Goal: Feedback & Contribution: Leave review/rating

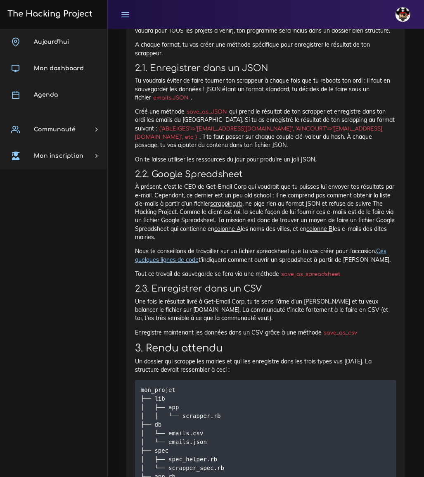
scroll to position [1153, 0]
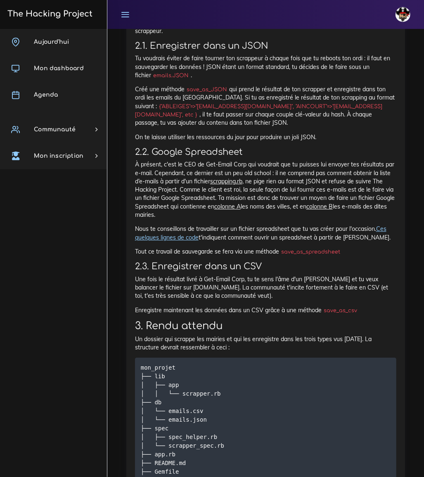
click at [289, 189] on p "À présent, c'est le CEO de Get-Email Corp qui voudrait que tu puisses lui envoy…" at bounding box center [265, 189] width 261 height 59
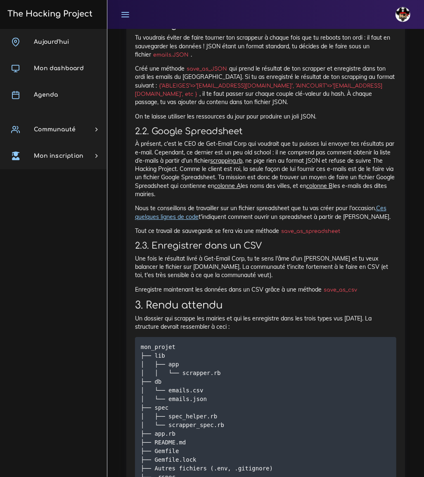
scroll to position [1190, 0]
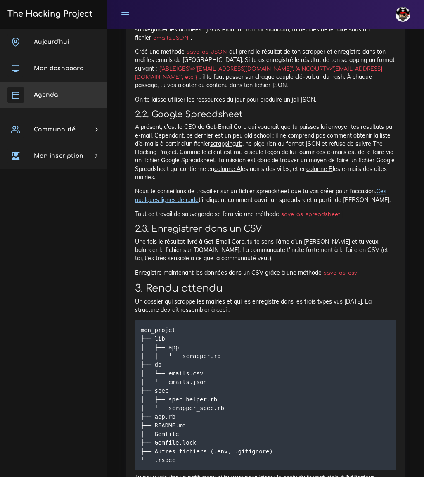
click at [56, 92] on span "Agenda" at bounding box center [46, 95] width 24 height 6
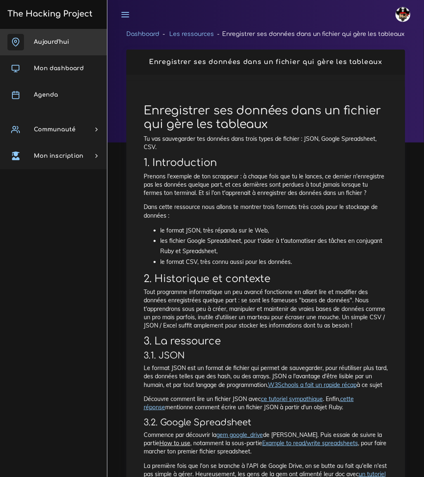
click at [60, 42] on span "Aujourd'hui" at bounding box center [51, 42] width 35 height 6
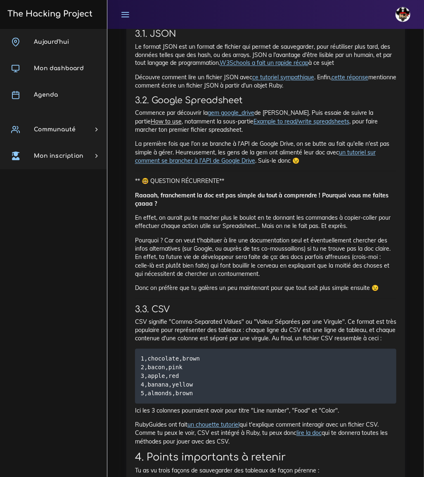
scroll to position [3828, 0]
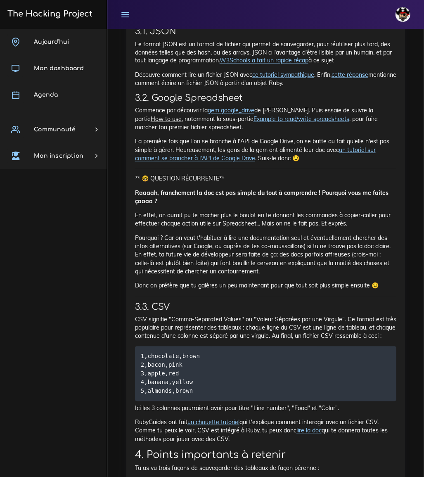
click at [349, 79] on link "cette réponse" at bounding box center [349, 74] width 37 height 7
click at [284, 79] on link "ce tutoriel sympathique" at bounding box center [283, 74] width 62 height 7
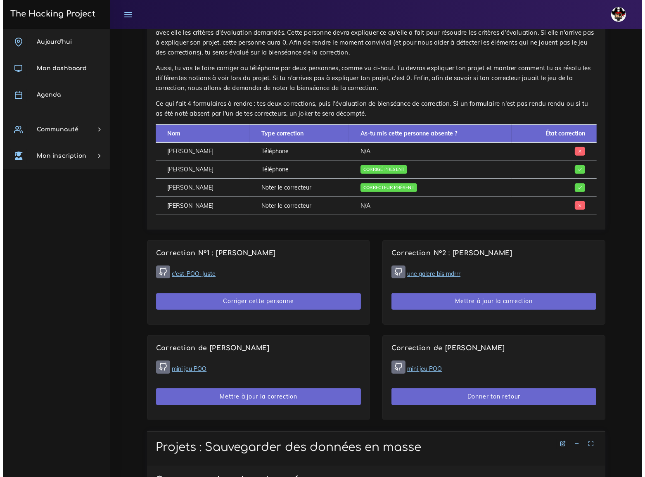
scroll to position [563, 0]
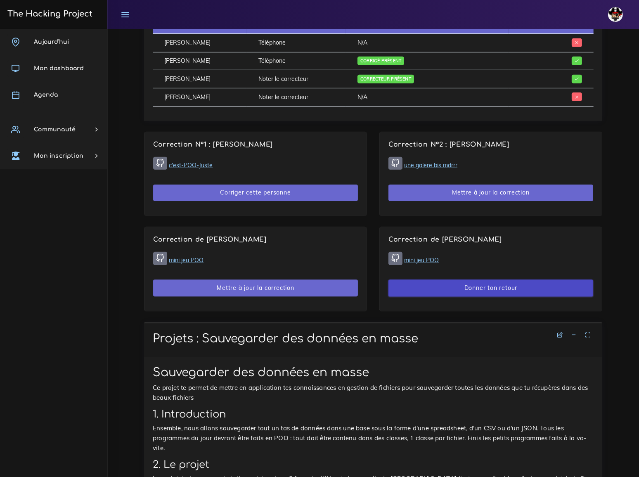
click at [424, 279] on button "Donner ton retour" at bounding box center [490, 287] width 205 height 17
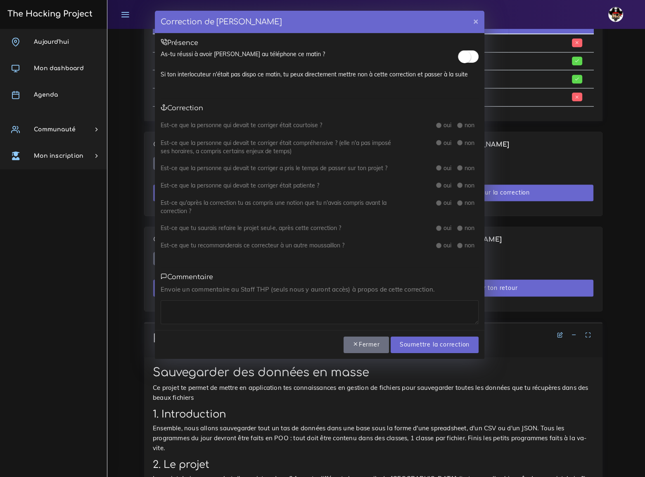
click at [424, 60] on small at bounding box center [464, 57] width 12 height 12
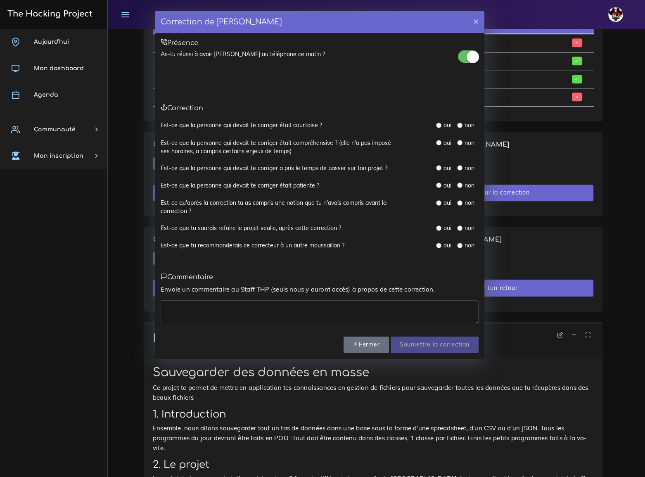
click at [424, 125] on input "radio" at bounding box center [438, 125] width 5 height 5
radio input "true"
click at [424, 141] on input "radio" at bounding box center [438, 142] width 5 height 5
radio input "true"
click at [424, 165] on input "radio" at bounding box center [438, 167] width 5 height 5
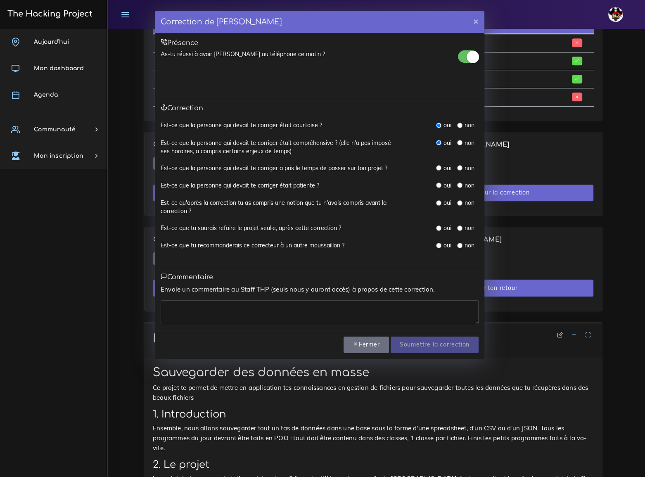
radio input "true"
click at [424, 186] on input "radio" at bounding box center [438, 184] width 5 height 5
radio input "true"
click at [424, 203] on input "radio" at bounding box center [438, 202] width 5 height 5
radio input "true"
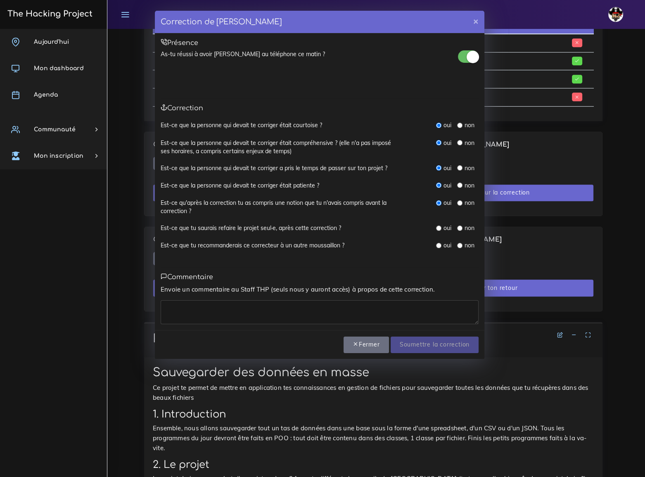
click at [424, 226] on input "radio" at bounding box center [438, 227] width 5 height 5
radio input "true"
click at [424, 246] on input "radio" at bounding box center [438, 245] width 5 height 5
radio input "true"
click at [201, 308] on textarea at bounding box center [320, 312] width 318 height 24
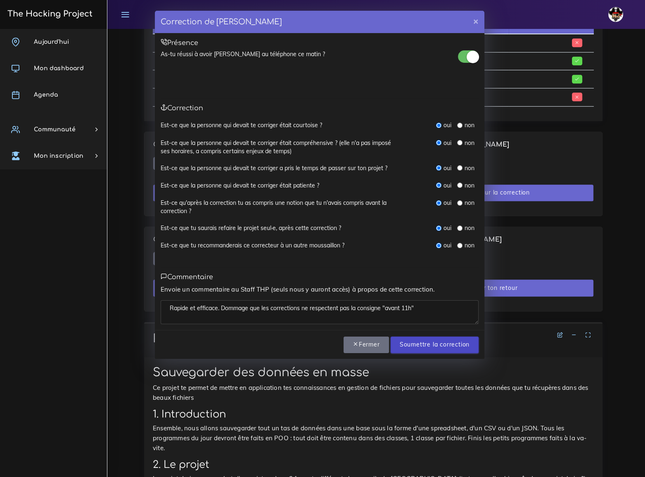
type textarea "Rapide et efficace. Dommage que les corrections ne respectent pas la consigne "…"
click at [424, 343] on input "Soumettre la correction" at bounding box center [435, 344] width 88 height 17
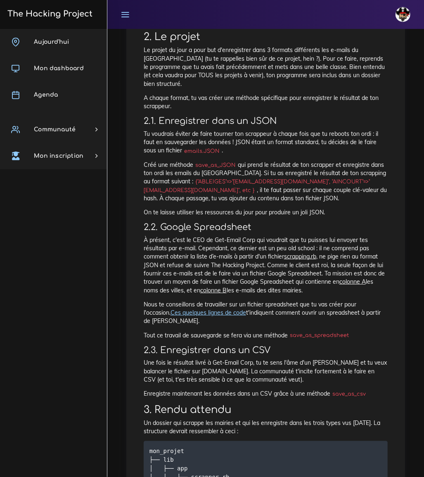
scroll to position [187, 0]
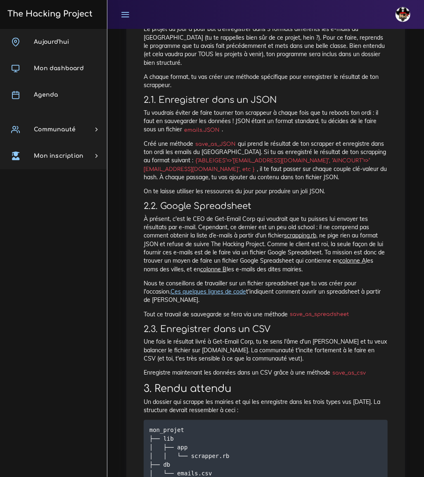
click at [216, 140] on code "save_as_JSON" at bounding box center [215, 144] width 45 height 8
copy p "save_as_JSON"
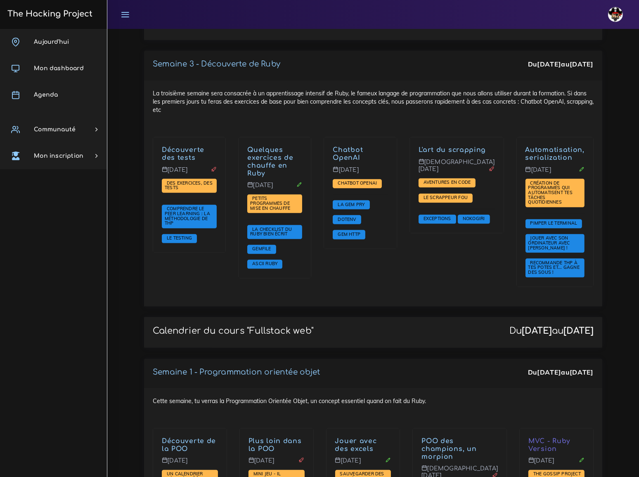
scroll to position [1051, 0]
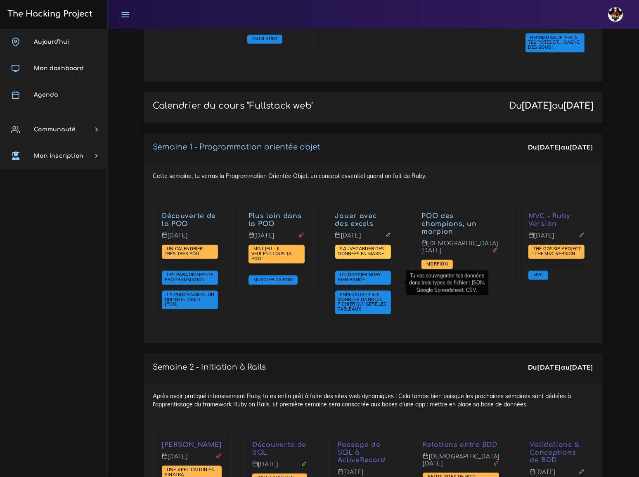
drag, startPoint x: 385, startPoint y: 283, endPoint x: 375, endPoint y: 231, distance: 52.5
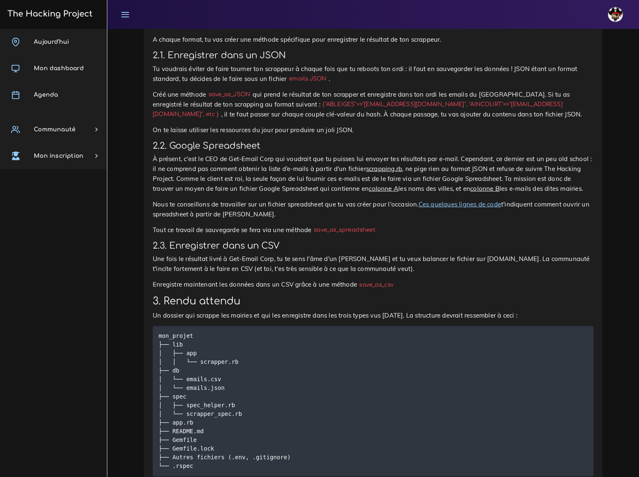
scroll to position [1020, 0]
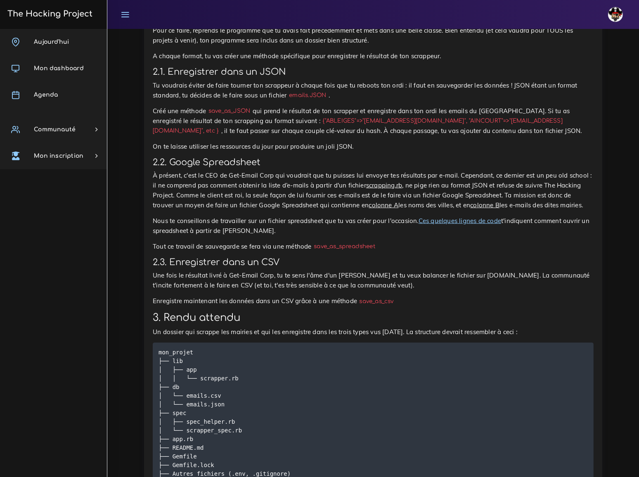
click at [443, 217] on link "Ces quelques lignes de code" at bounding box center [460, 221] width 83 height 8
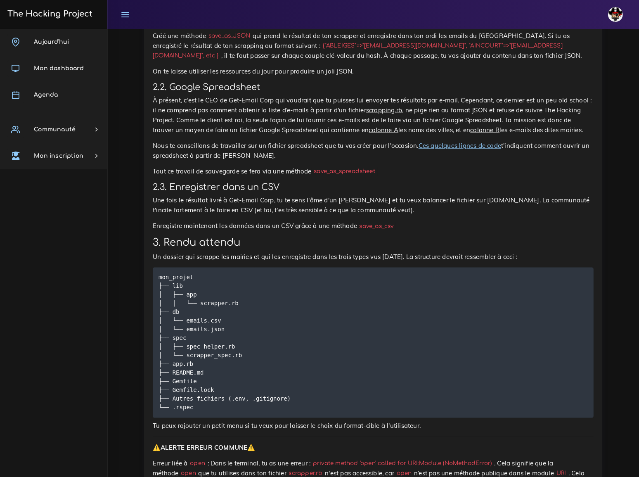
scroll to position [1058, 0]
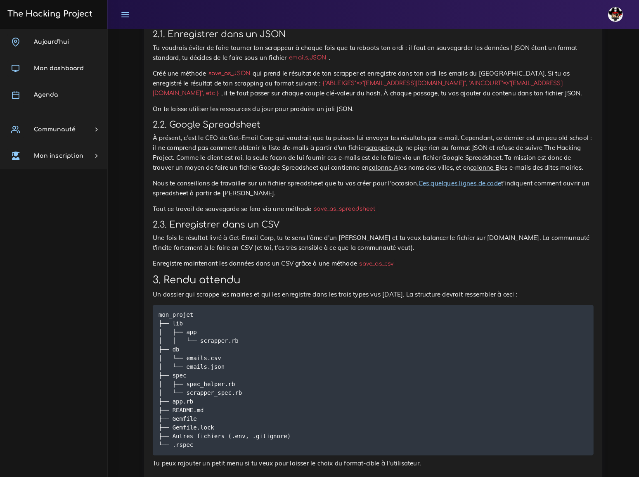
click at [419, 179] on link "Ces quelques lignes de code" at bounding box center [460, 183] width 83 height 8
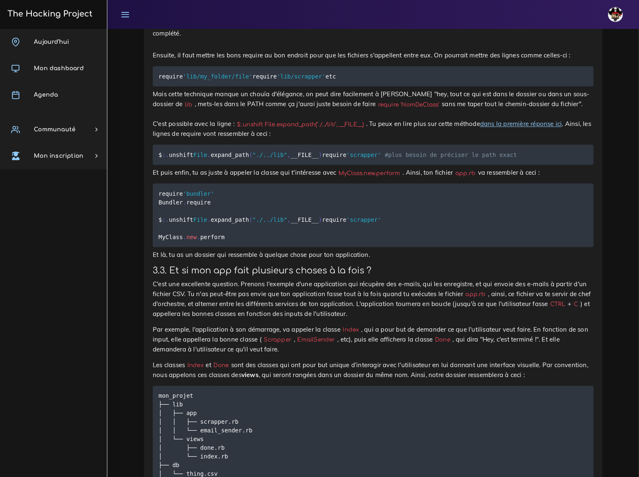
scroll to position [2334, 0]
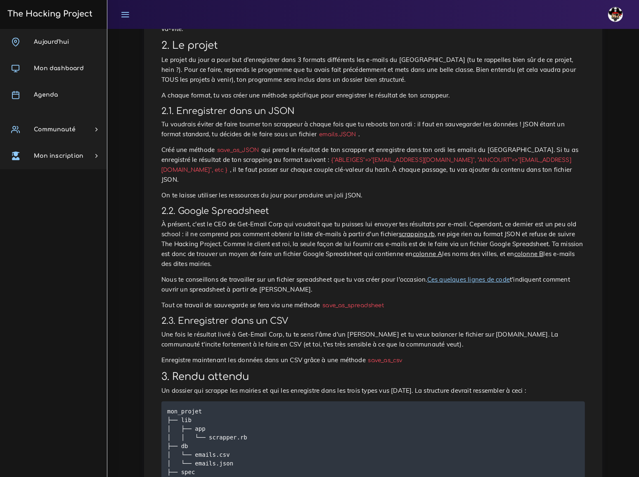
scroll to position [187, 0]
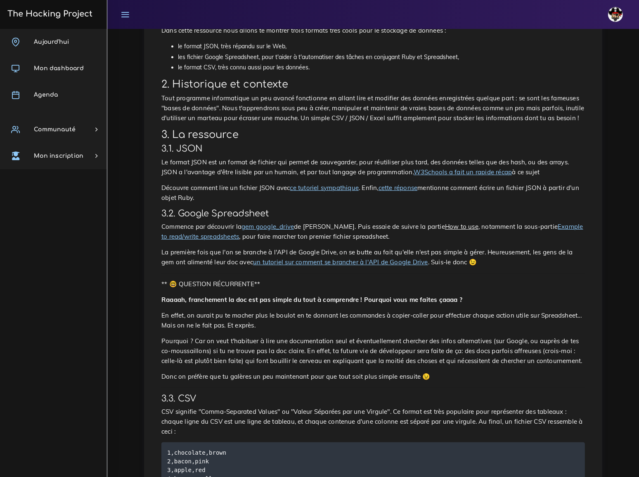
scroll to position [150, 0]
click at [282, 259] on link "un tutoriel sur comment se brancher à l'API de Google Drive" at bounding box center [340, 263] width 175 height 8
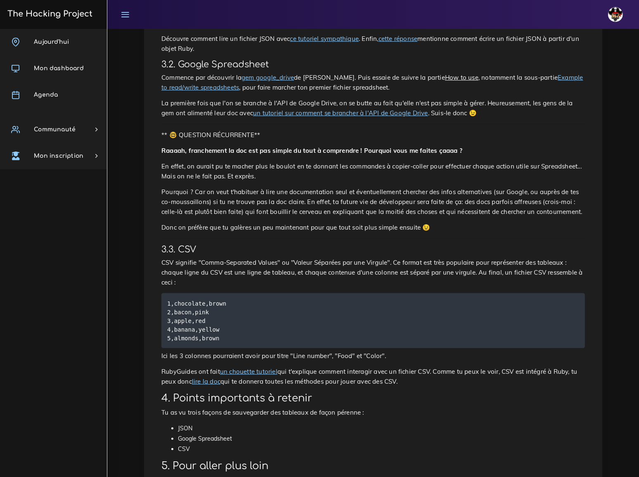
scroll to position [325, 0]
